Goal: Information Seeking & Learning: Learn about a topic

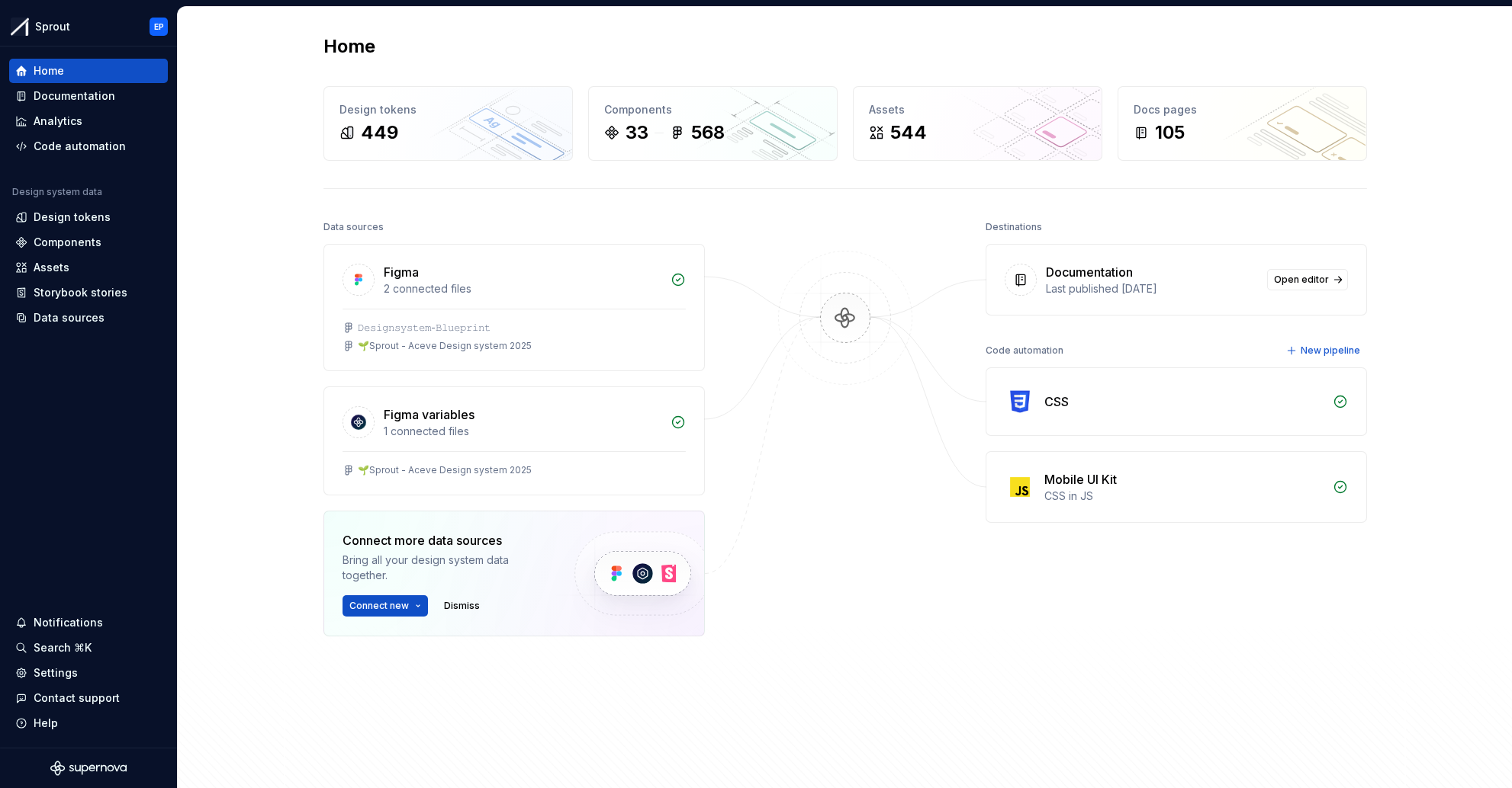
click at [842, 47] on div "Home" at bounding box center [845, 47] width 1044 height 25
click at [67, 238] on div "Components" at bounding box center [66, 242] width 67 height 15
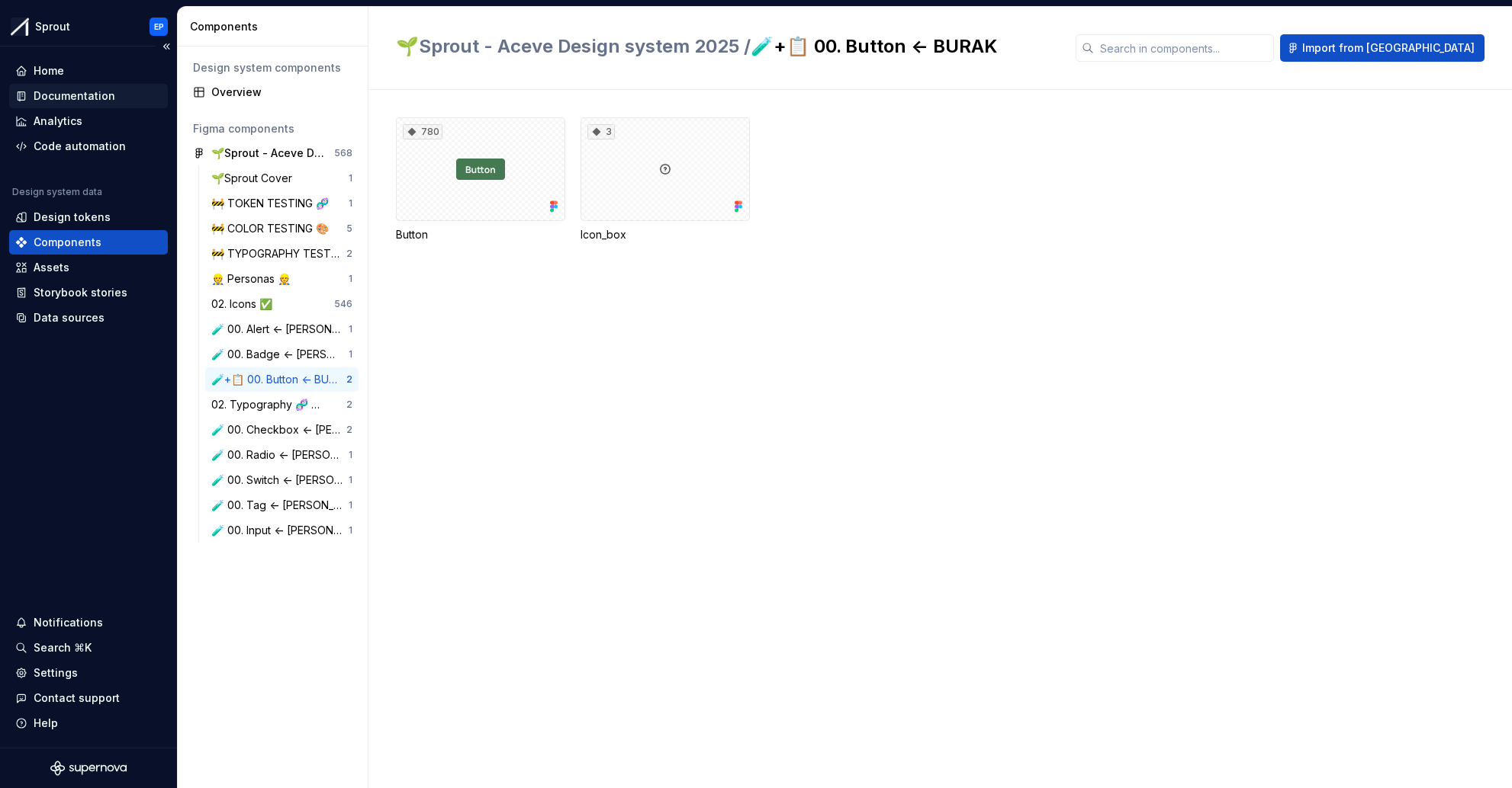
click at [86, 102] on div "Documentation" at bounding box center [74, 96] width 82 height 15
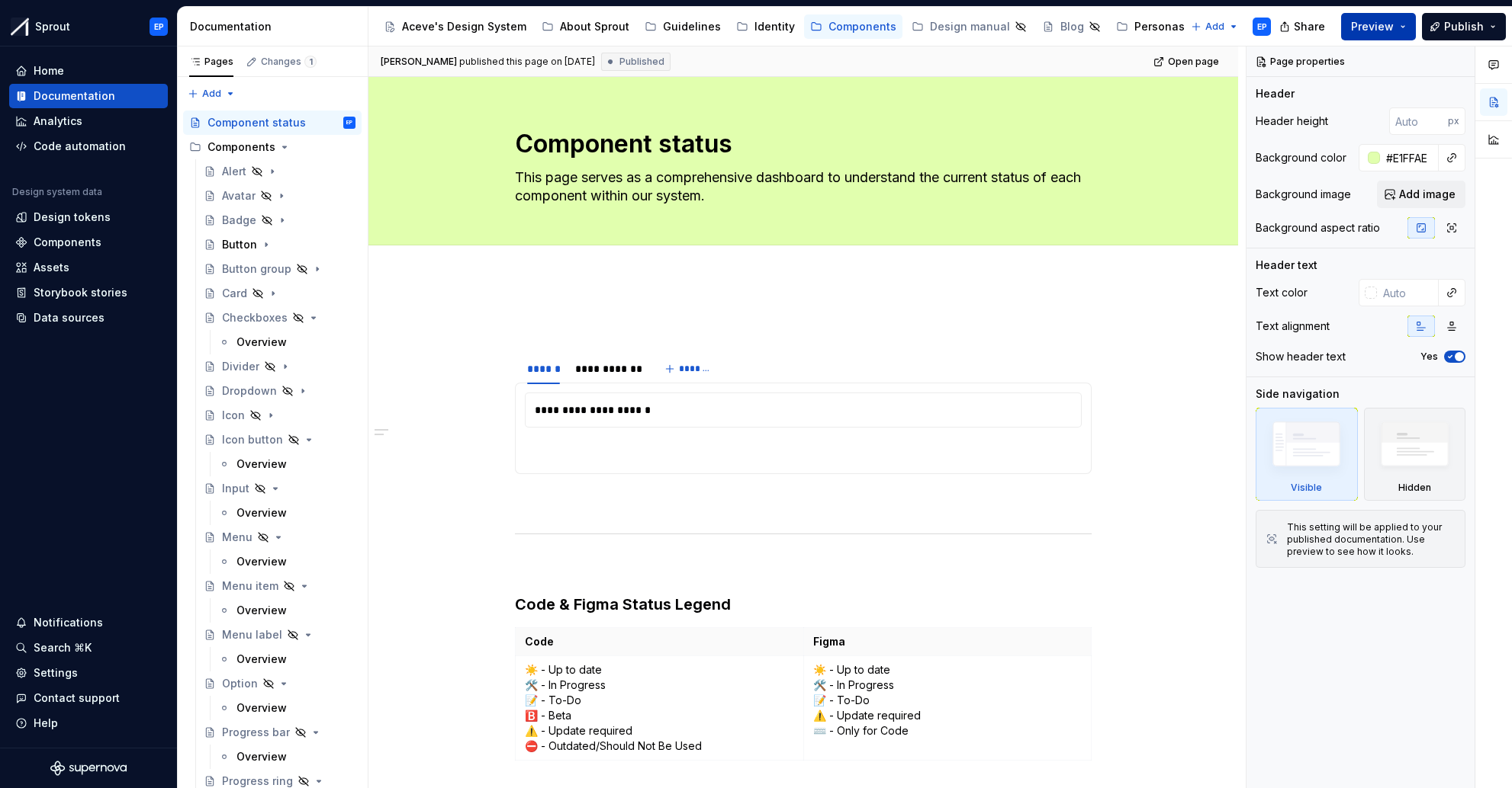
click at [1017, 27] on button "Preview" at bounding box center [1378, 27] width 75 height 28
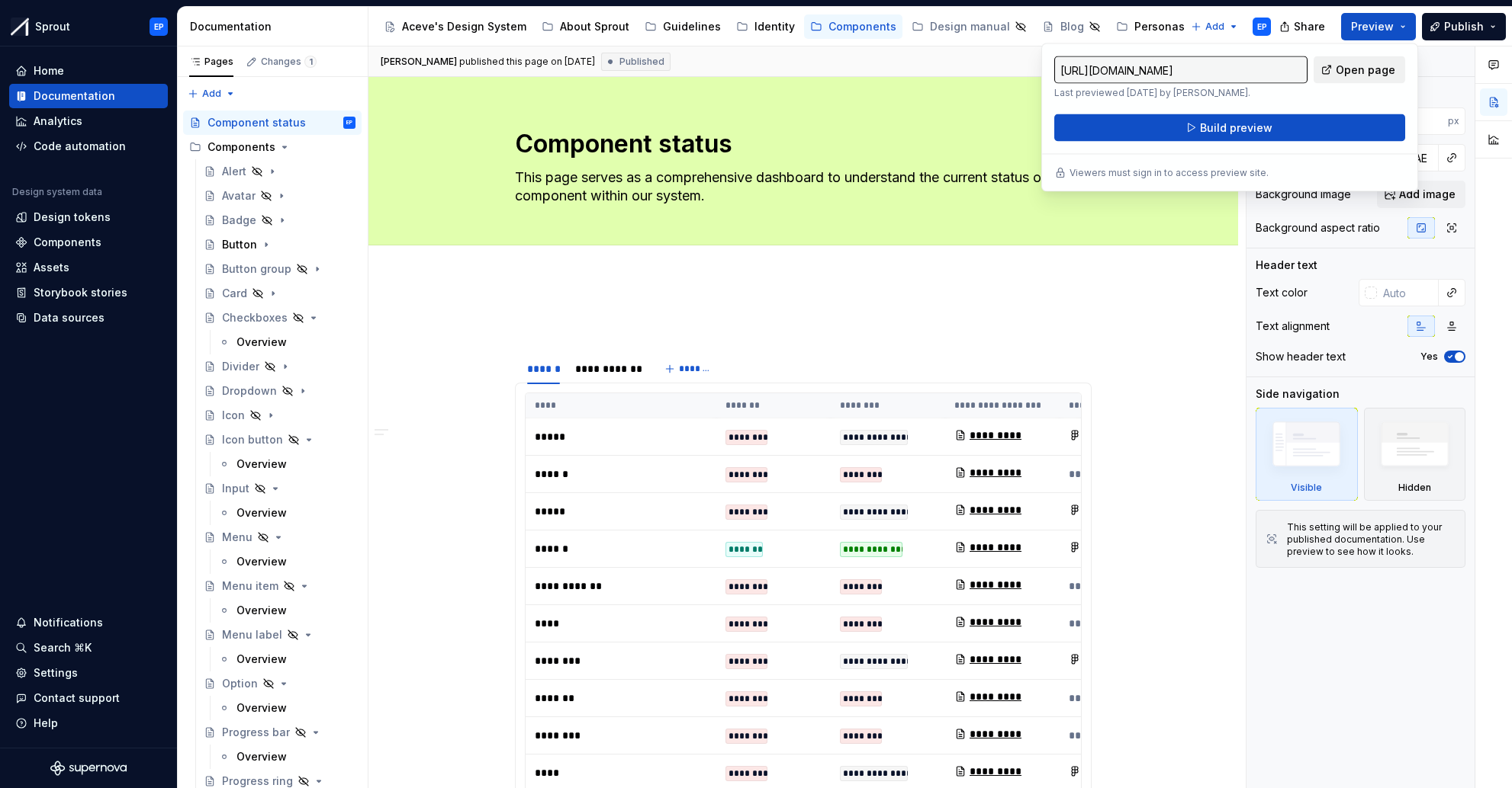
click at [1017, 67] on span "Open page" at bounding box center [1365, 70] width 60 height 15
type textarea "*"
